Goal: Navigation & Orientation: Find specific page/section

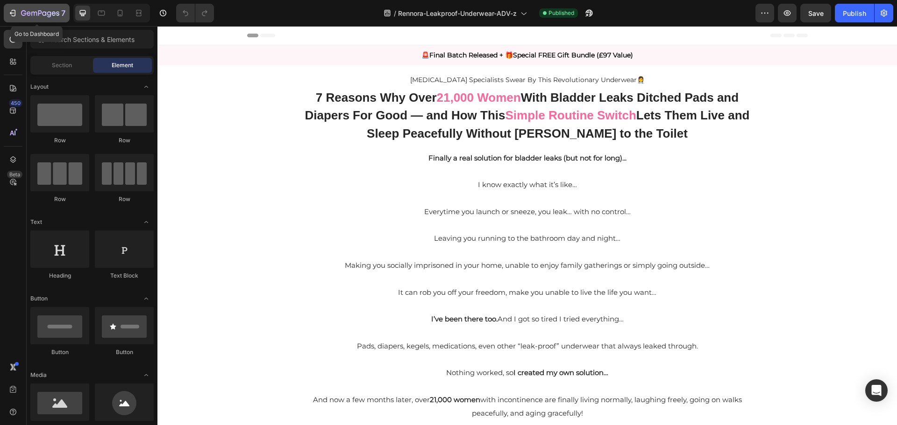
click at [26, 10] on icon "button" at bounding box center [40, 14] width 38 height 8
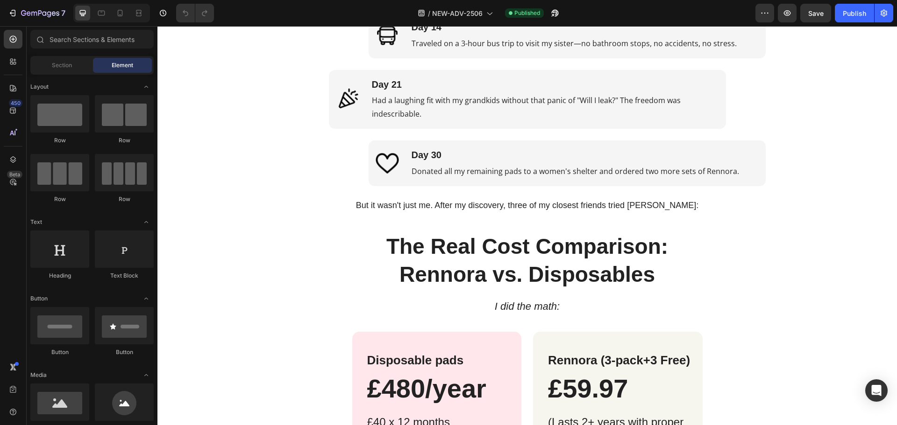
scroll to position [2562, 0]
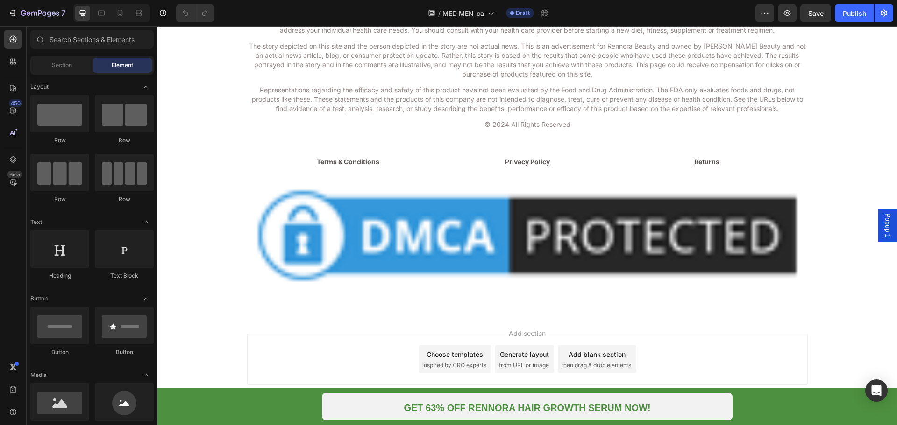
scroll to position [4167, 0]
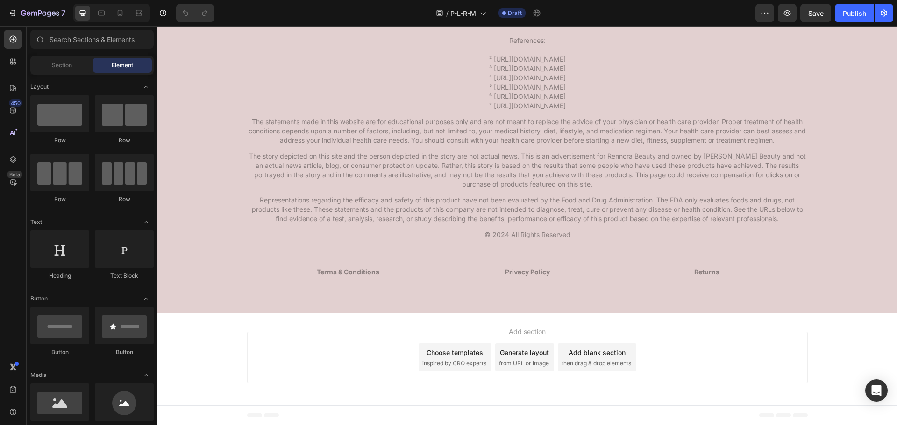
scroll to position [9889, 0]
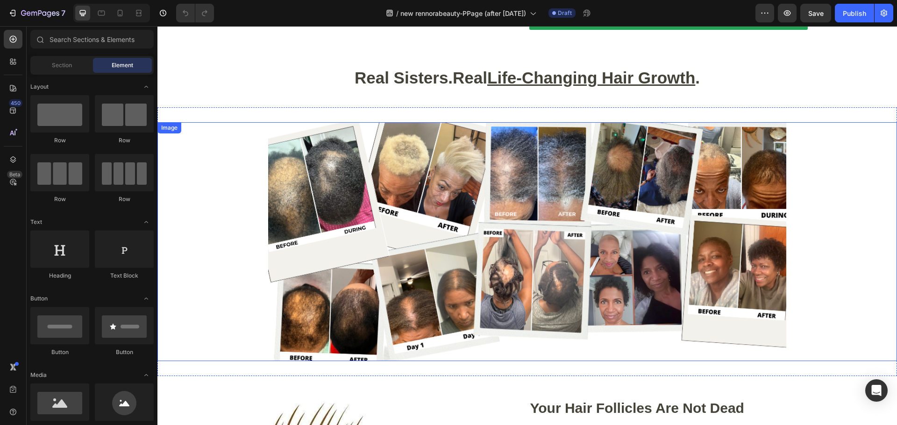
scroll to position [420, 0]
